Goal: Contribute content: Add original content to the website for others to see

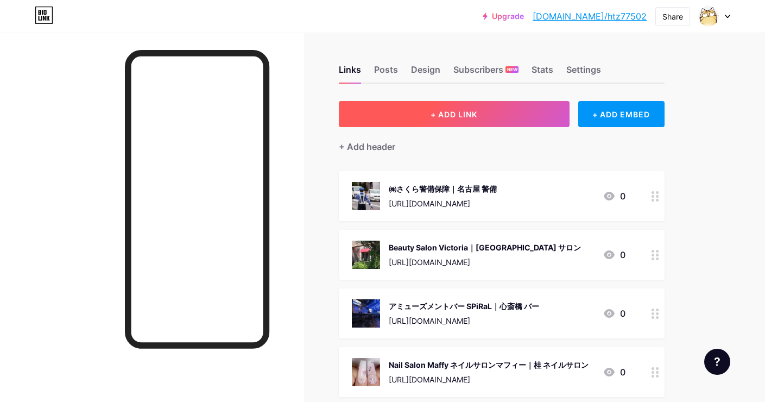
click at [484, 104] on button "+ ADD LINK" at bounding box center [454, 114] width 231 height 26
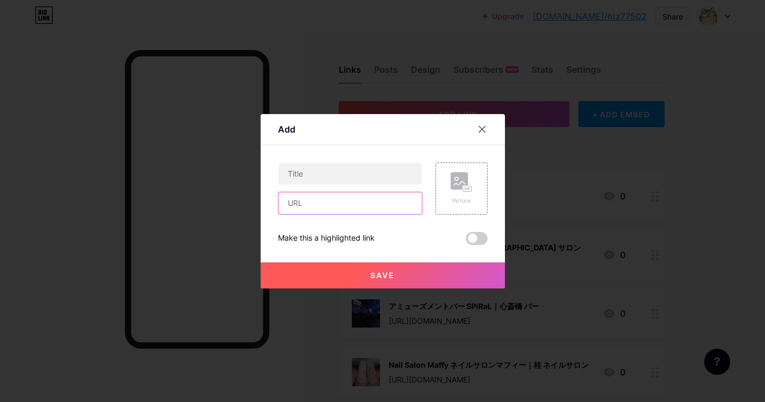
click at [412, 197] on input "text" at bounding box center [350, 203] width 143 height 22
paste input "[URL][DOMAIN_NAME]"
type input "[URL][DOMAIN_NAME]"
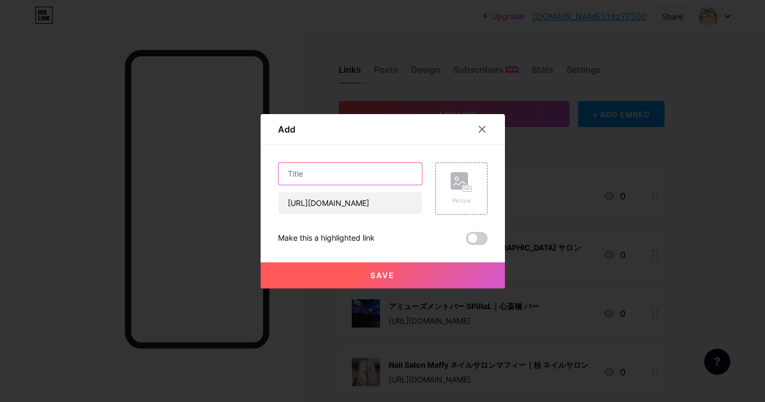
click at [356, 182] on input "text" at bounding box center [350, 174] width 143 height 22
paste input "酸素リフレッシュMirai｜[PERSON_NAME]市 リラクゼーション"
type input "酸素リフレッシュMirai｜[PERSON_NAME]市 リラクゼーション"
click at [463, 179] on rect at bounding box center [459, 180] width 17 height 17
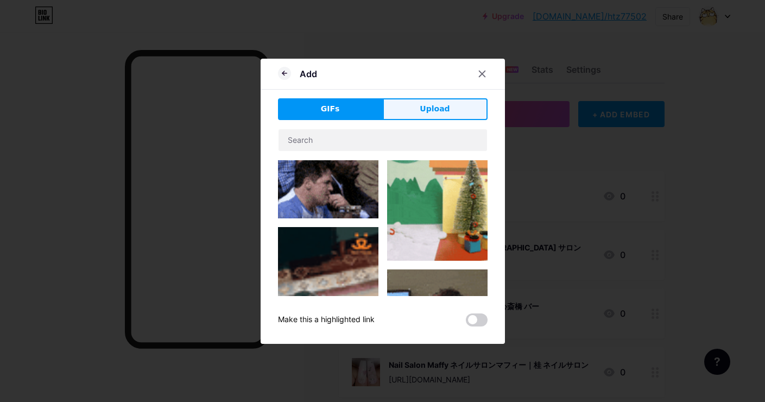
click at [461, 102] on button "Upload" at bounding box center [435, 109] width 105 height 22
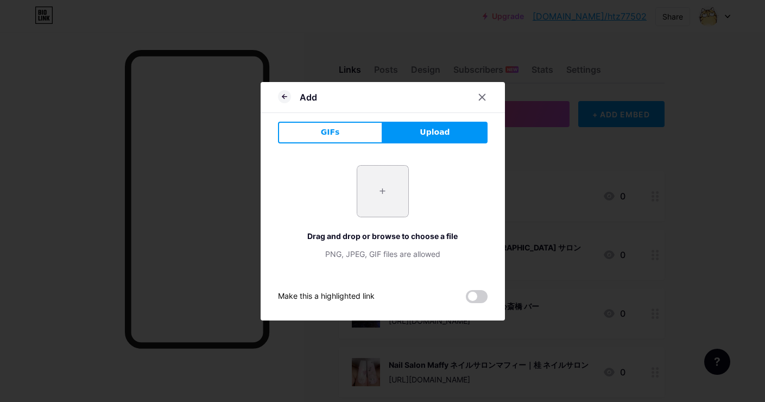
click at [382, 194] on input "file" at bounding box center [382, 191] width 51 height 51
type input "C:\fakepath\fc6633571fd00deabf8dcf247a2e29f9021dbec79fbba27489d168a766c4211f.jpg"
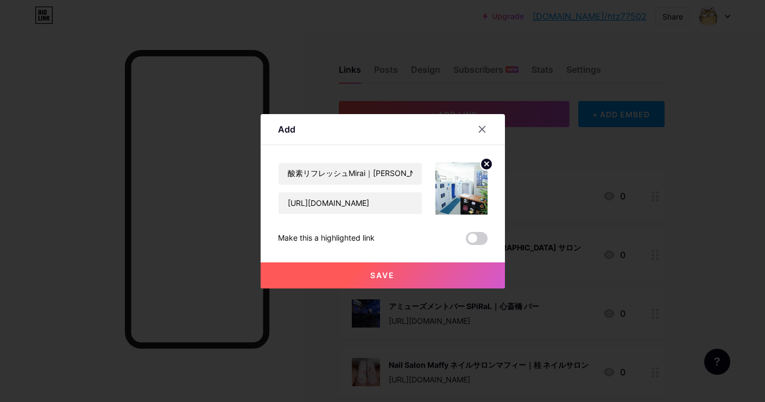
click at [398, 273] on button "Save" at bounding box center [383, 275] width 244 height 26
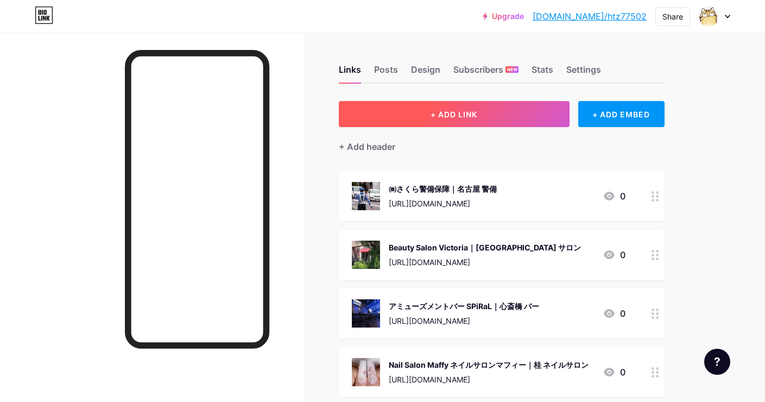
click at [421, 119] on button "+ ADD LINK" at bounding box center [454, 114] width 231 height 26
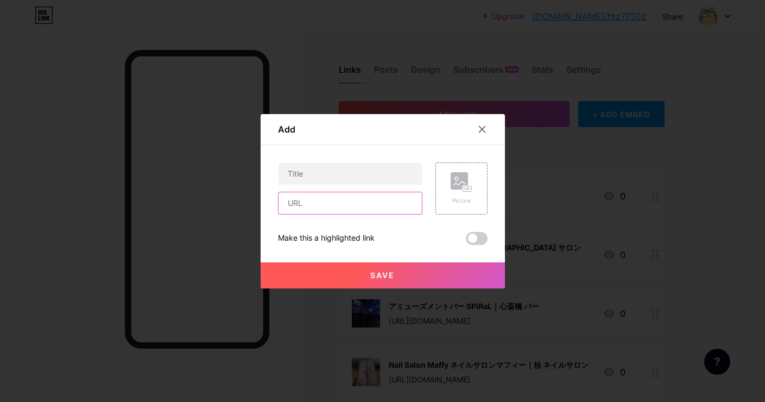
click at [375, 197] on input "text" at bounding box center [350, 203] width 143 height 22
paste input "[URL][DOMAIN_NAME]"
type input "[URL][DOMAIN_NAME]"
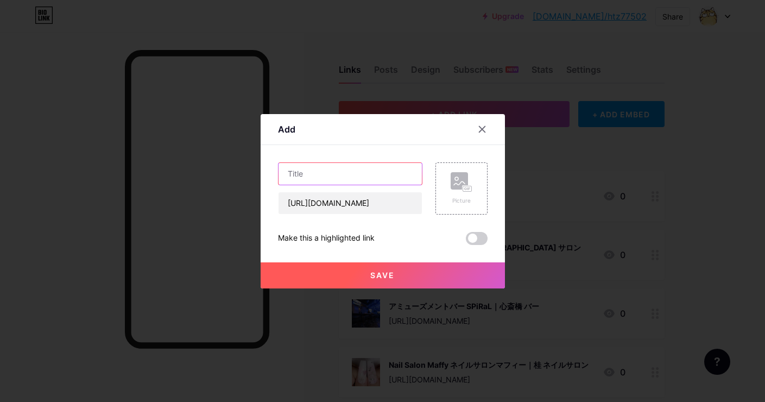
click at [384, 168] on input "text" at bounding box center [350, 174] width 143 height 22
paste input "‘Ohai Ali’i 【オハイアリイ】｜[PERSON_NAME]"
type input "‘Ohai Ali’i 【オハイアリイ】｜[PERSON_NAME]"
click at [457, 181] on rect at bounding box center [459, 180] width 17 height 17
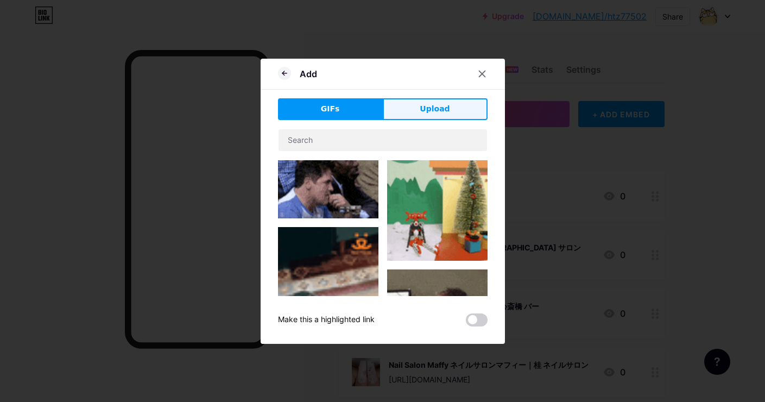
click at [444, 118] on button "Upload" at bounding box center [435, 109] width 105 height 22
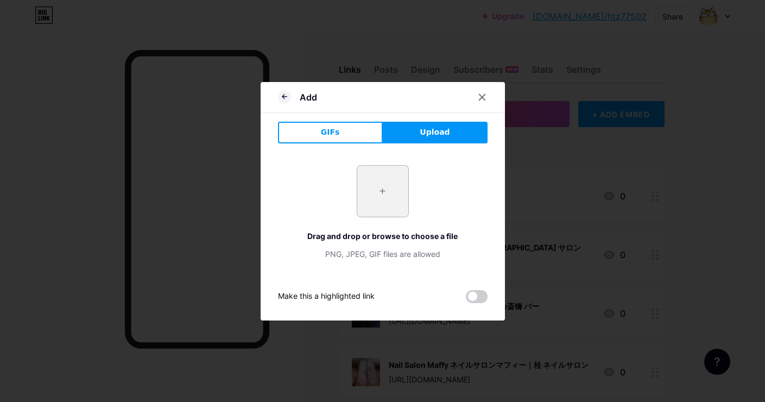
click at [373, 182] on input "file" at bounding box center [382, 191] width 51 height 51
type input "C:\fakepath\1795b7e1b19297afa04b042f61443e823f4b245c5d3e30b5e73b2bff23b640f6.jpg"
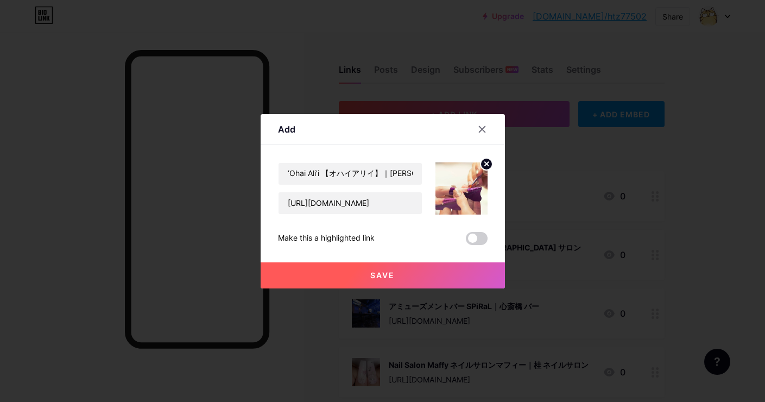
click at [402, 281] on button "Save" at bounding box center [383, 275] width 244 height 26
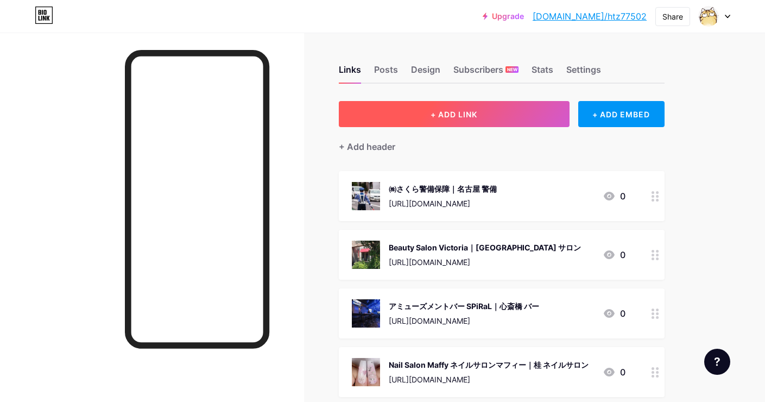
click at [448, 106] on button "+ ADD LINK" at bounding box center [454, 114] width 231 height 26
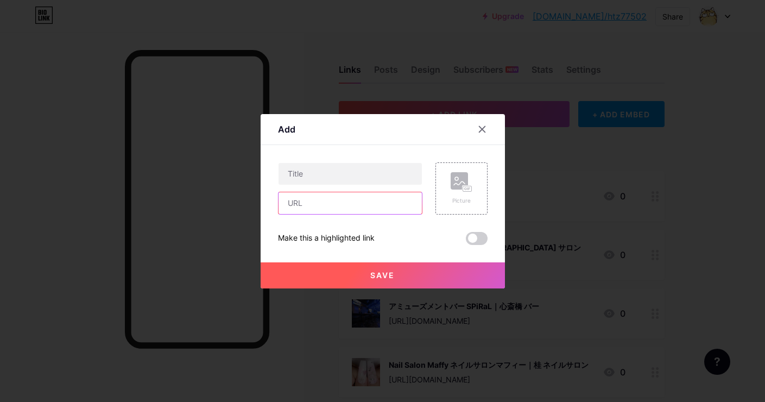
click at [404, 204] on input "text" at bounding box center [350, 203] width 143 height 22
paste input "[URL][DOMAIN_NAME]"
type input "[URL][DOMAIN_NAME]"
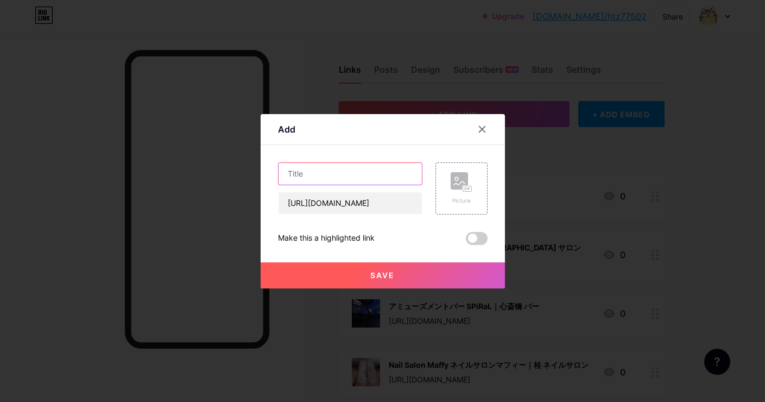
click at [402, 170] on input "text" at bounding box center [350, 174] width 143 height 22
paste input "ハヤシ工業株式会社｜和歌山市 リフォーム"
type input "ハヤシ工業株式会社｜和歌山市 リフォーム"
click at [463, 181] on rect at bounding box center [459, 180] width 17 height 17
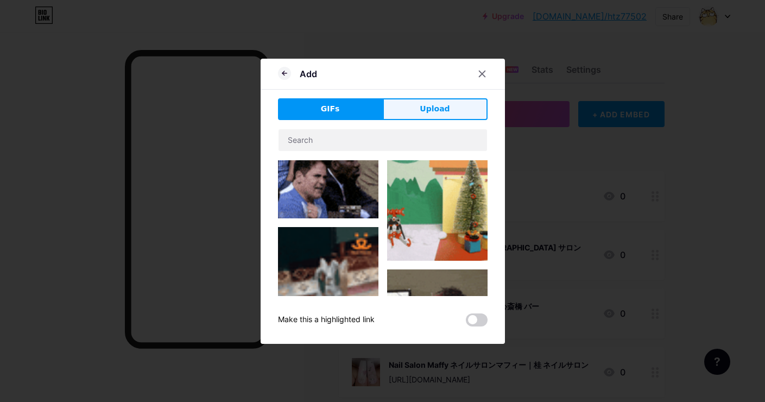
click at [452, 102] on button "Upload" at bounding box center [435, 109] width 105 height 22
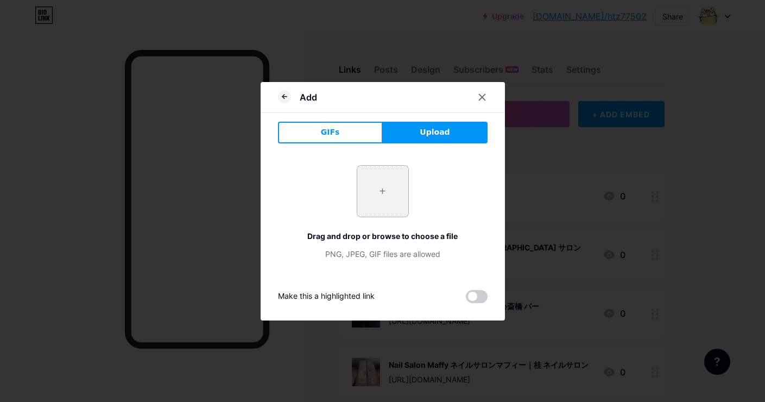
click at [382, 191] on input "file" at bounding box center [382, 191] width 51 height 51
type input "C:\fakepath\d65fe56e77ceff4fe5329d6ef206a45411aaa67c259eaad71310cef5b87ec2aa.jpg"
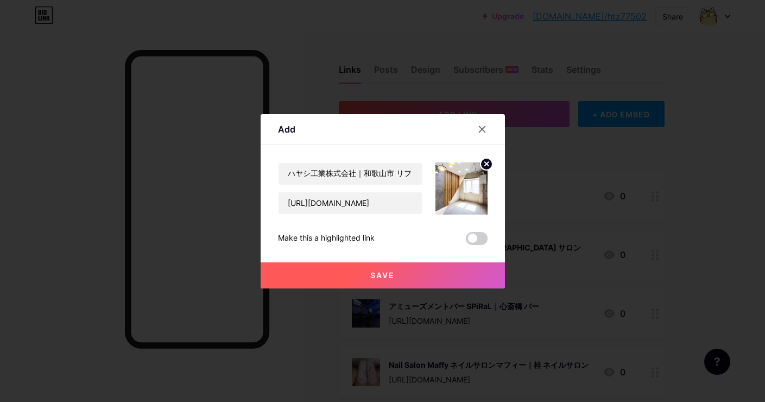
click at [395, 276] on button "Save" at bounding box center [383, 275] width 244 height 26
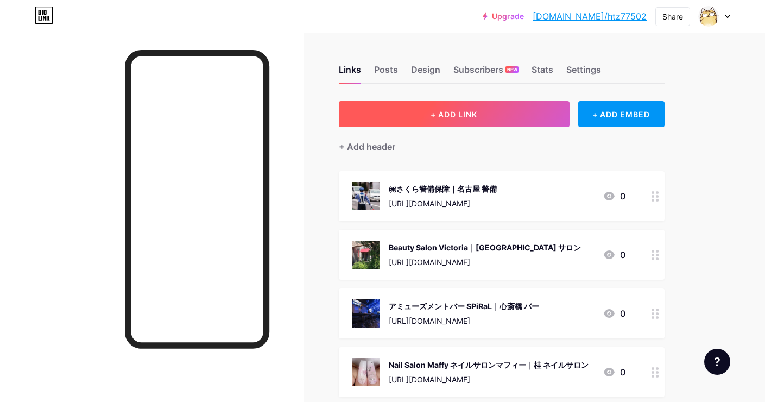
click at [460, 116] on span "+ ADD LINK" at bounding box center [454, 114] width 47 height 9
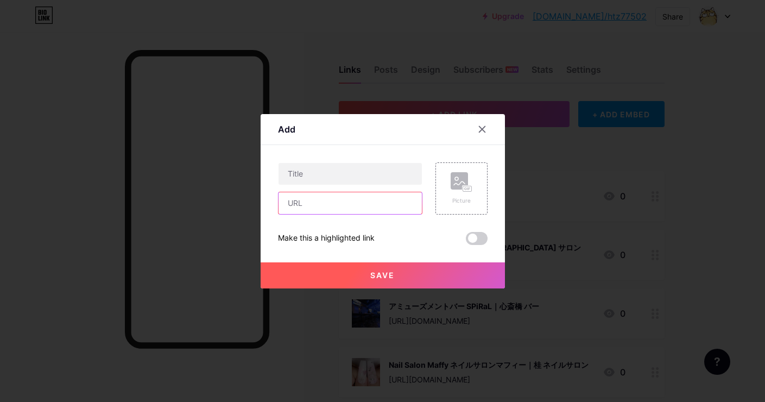
click at [401, 201] on input "text" at bounding box center [350, 203] width 143 height 22
paste input "[URL][DOMAIN_NAME]"
type input "[URL][DOMAIN_NAME]"
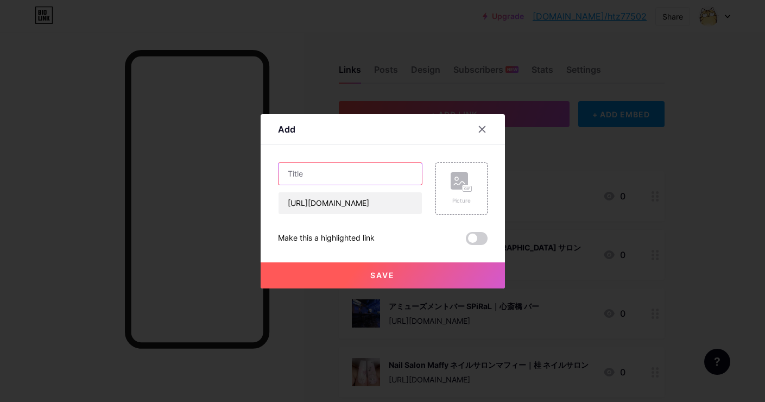
click at [381, 176] on input "text" at bounding box center [350, 174] width 143 height 22
paste input "こがね製麺所 今治[PERSON_NAME]店｜今治市 うどん"
type input "こがね製麺所 今治[PERSON_NAME]店｜今治市 うどん"
click at [463, 175] on rect at bounding box center [459, 180] width 17 height 17
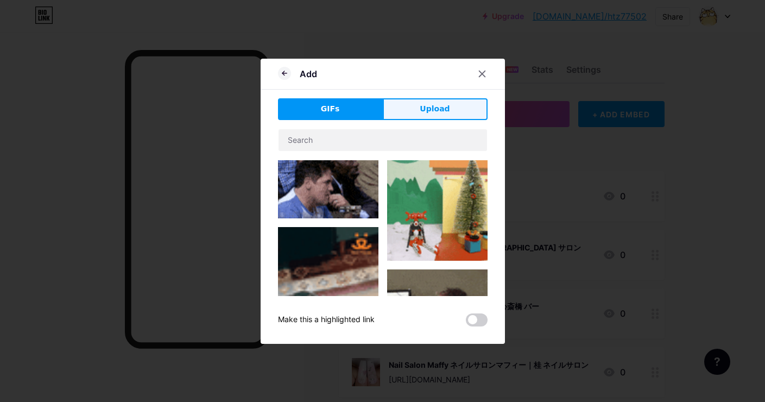
click at [458, 113] on button "Upload" at bounding box center [435, 109] width 105 height 22
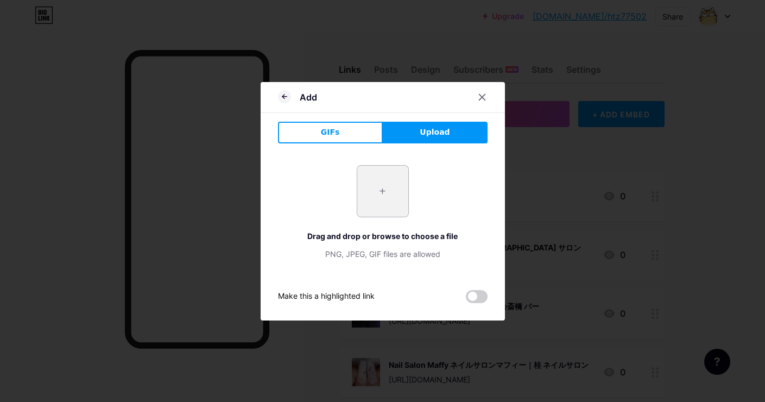
click at [378, 195] on input "file" at bounding box center [382, 191] width 51 height 51
type input "C:\fakepath\18cd6703abbd8dfeb2b716c8cfa1ae96c36dbabd14fb05f7ef33bbfc7c79fe1f.jpg"
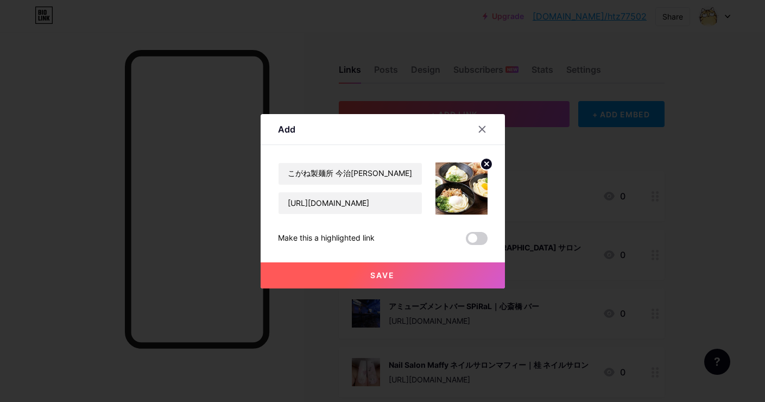
click at [377, 278] on span "Save" at bounding box center [382, 274] width 24 height 9
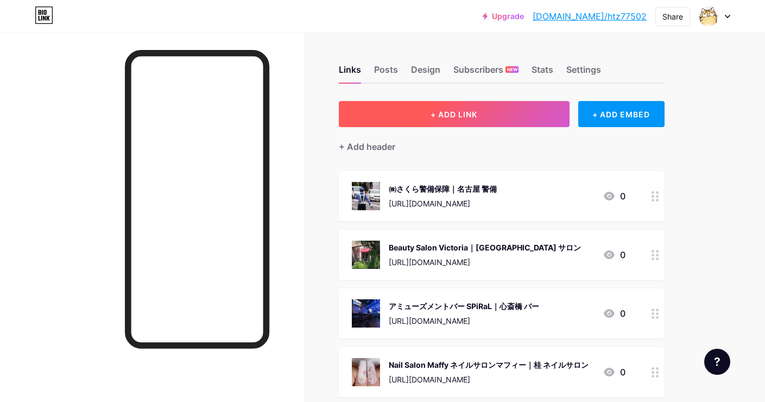
click at [452, 108] on button "+ ADD LINK" at bounding box center [454, 114] width 231 height 26
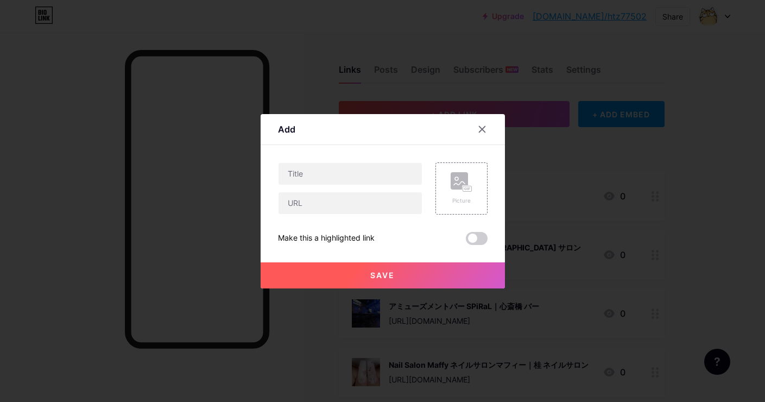
click at [397, 192] on div at bounding box center [350, 203] width 144 height 23
click at [395, 204] on input "text" at bounding box center [350, 203] width 143 height 22
paste input "[URL][DOMAIN_NAME]"
type input "[URL][DOMAIN_NAME]"
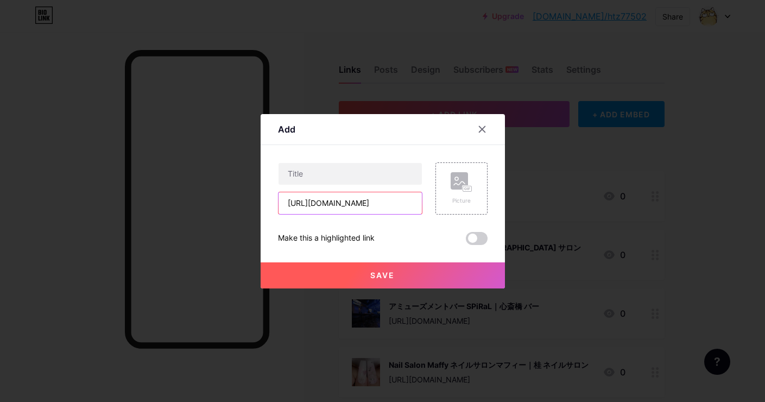
scroll to position [0, 0]
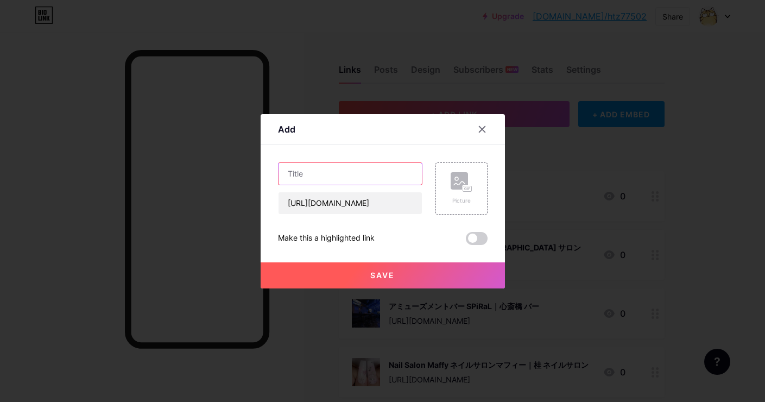
click at [333, 169] on input "text" at bounding box center [350, 174] width 143 height 22
paste input "Chill time｜[PERSON_NAME]市 エステ"
type input "Chill time｜[PERSON_NAME]市 エステ"
click at [460, 174] on rect at bounding box center [459, 180] width 17 height 17
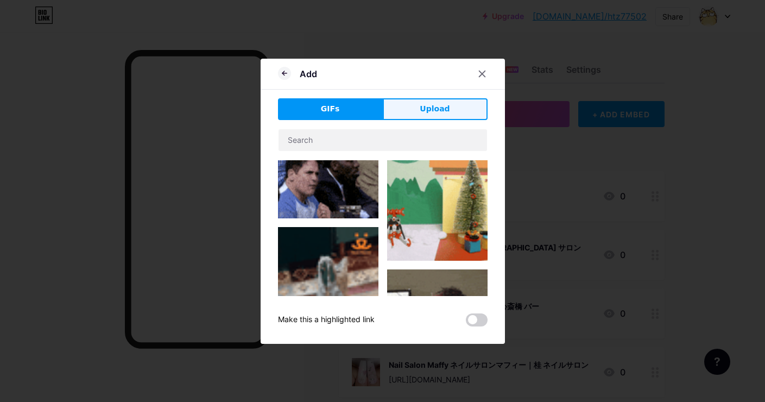
click at [442, 118] on button "Upload" at bounding box center [435, 109] width 105 height 22
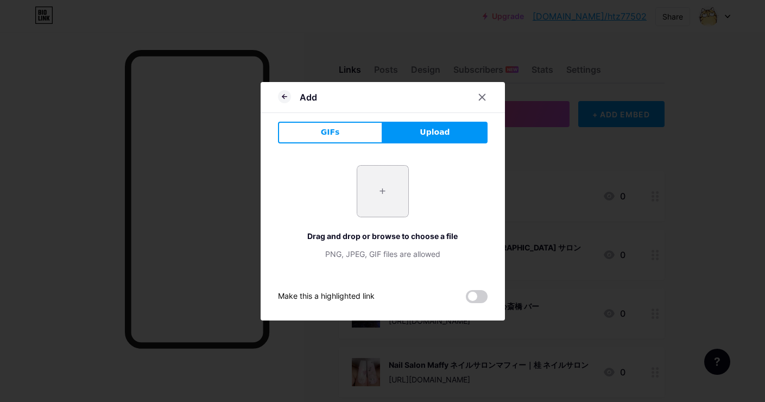
click at [390, 185] on input "file" at bounding box center [382, 191] width 51 height 51
type input "C:\fakepath\6049f9c42c8a90c9f7aff2c0bab444c424581acb34f94702cf2bbf08c9088654.jpg"
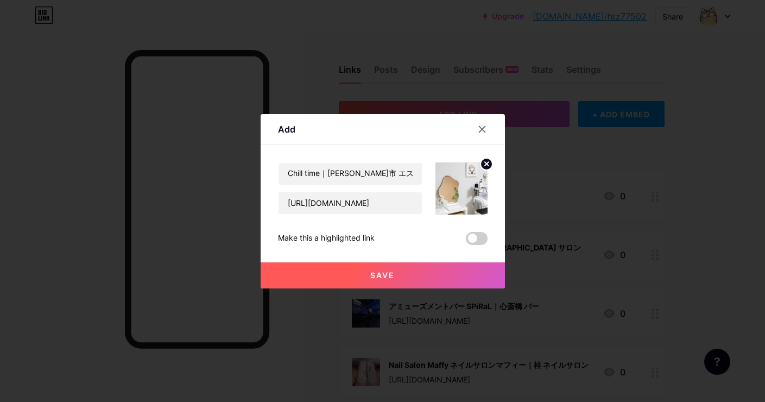
click at [382, 270] on span "Save" at bounding box center [382, 274] width 24 height 9
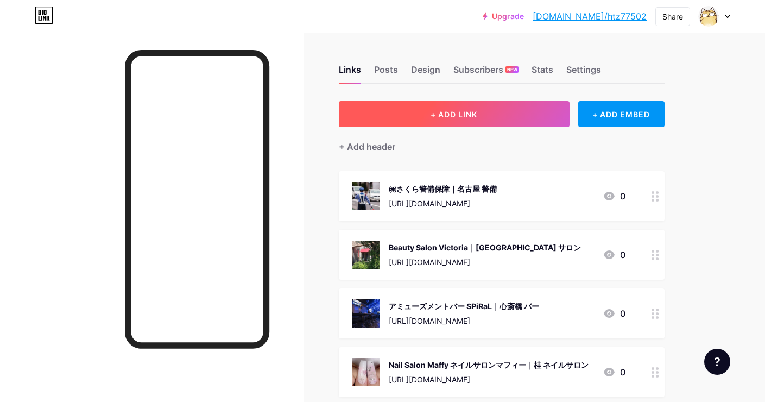
click at [412, 111] on button "+ ADD LINK" at bounding box center [454, 114] width 231 height 26
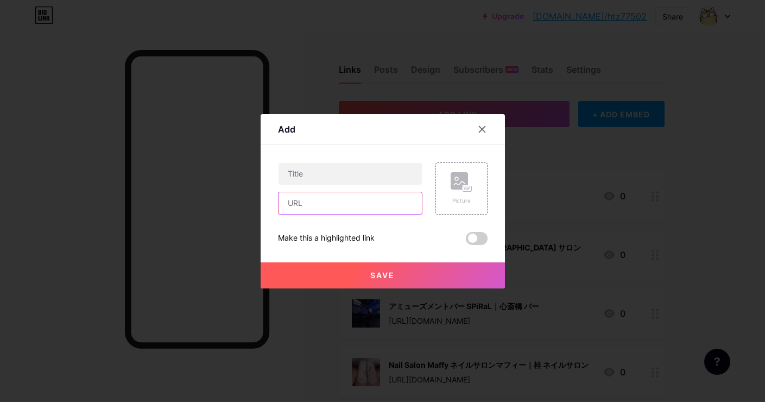
click at [374, 192] on input "text" at bounding box center [350, 203] width 143 height 22
paste input "[URL][DOMAIN_NAME]"
type input "[URL][DOMAIN_NAME]"
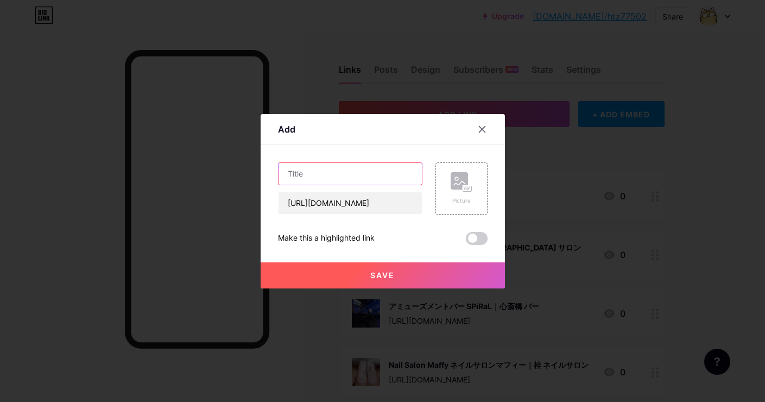
click at [382, 175] on input "text" at bounding box center [350, 174] width 143 height 22
paste input "やまと写真館｜[PERSON_NAME][GEOGRAPHIC_DATA] [GEOGRAPHIC_DATA]"
type input "やまと写真館｜[PERSON_NAME][GEOGRAPHIC_DATA] [GEOGRAPHIC_DATA]"
click at [464, 170] on div "Picture" at bounding box center [461, 188] width 52 height 52
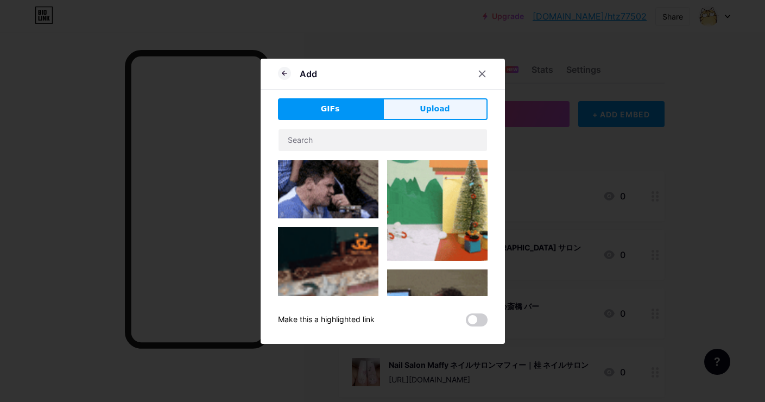
click at [464, 118] on button "Upload" at bounding box center [435, 109] width 105 height 22
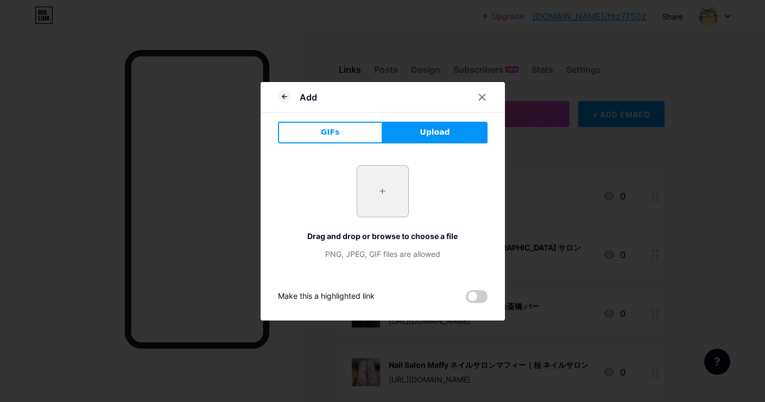
click at [387, 209] on input "file" at bounding box center [382, 191] width 51 height 51
type input "C:\fakepath\bc40e66b084080321b662d2e2fe3ae8378f5a5bca9224f68c1dd277d2344abda.jpg"
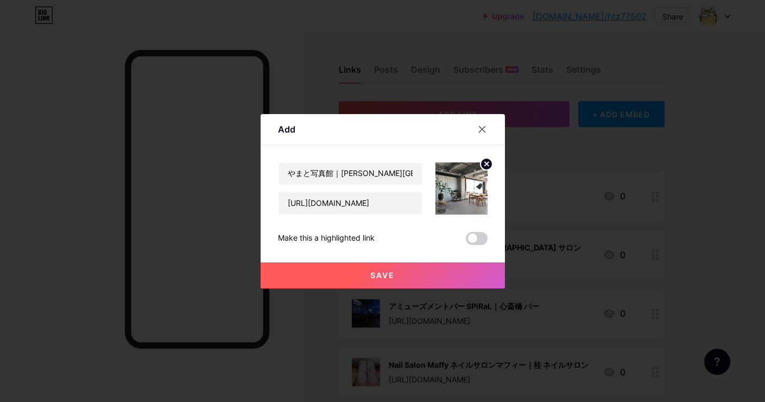
click at [413, 273] on button "Save" at bounding box center [383, 275] width 244 height 26
